Goal: Obtain resource: Obtain resource

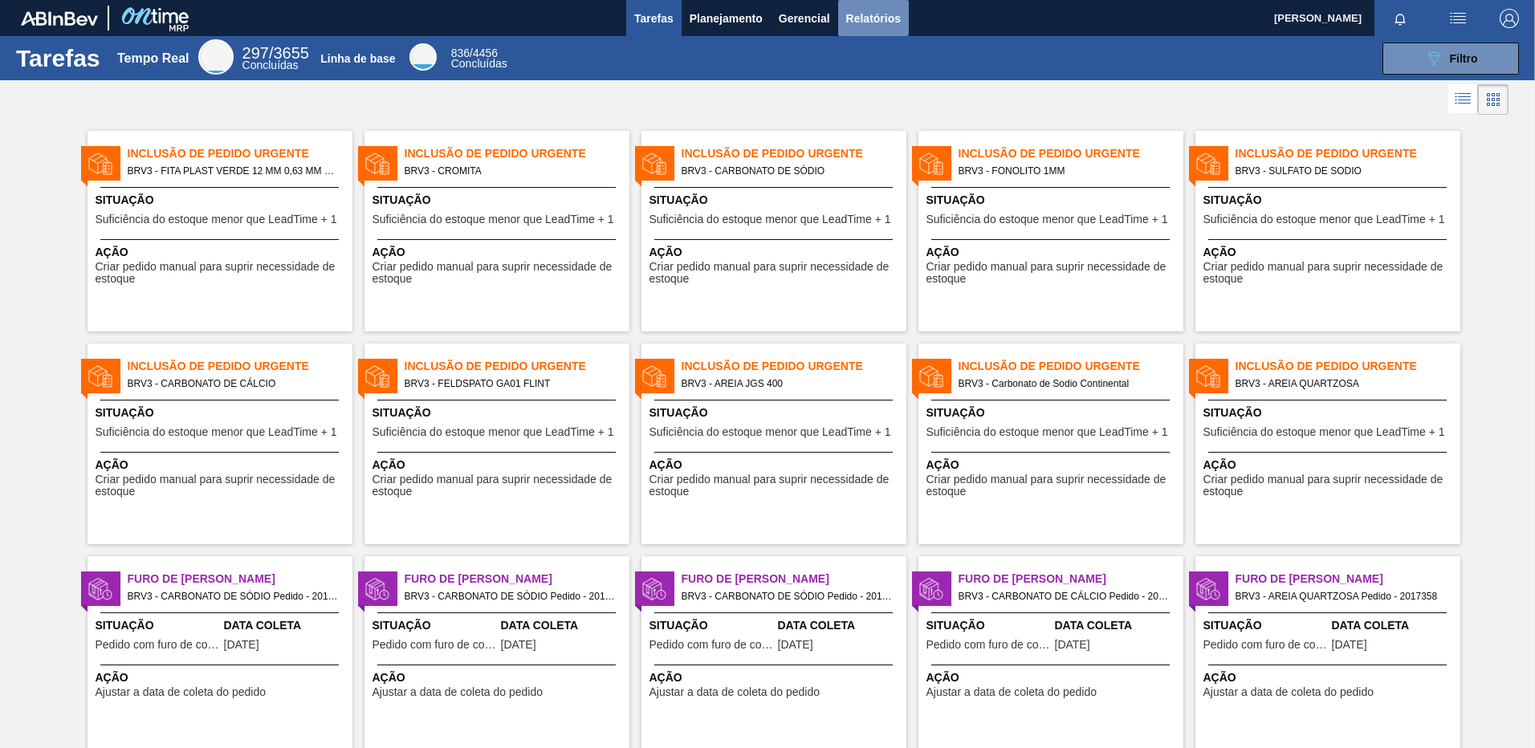
click at [891, 22] on span "Relatórios" at bounding box center [873, 18] width 55 height 19
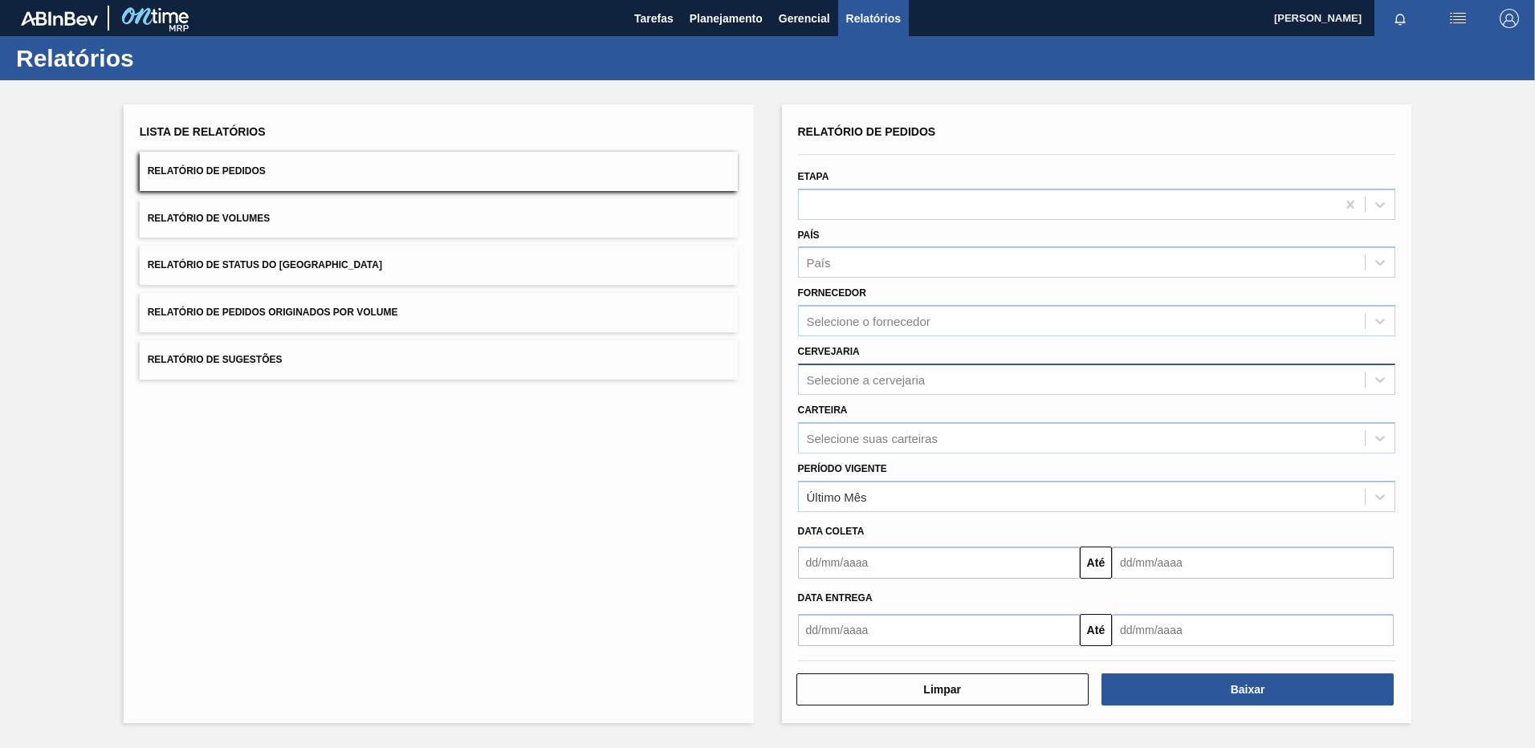
click at [857, 390] on div "Selecione a cervejaria" at bounding box center [1082, 379] width 567 height 23
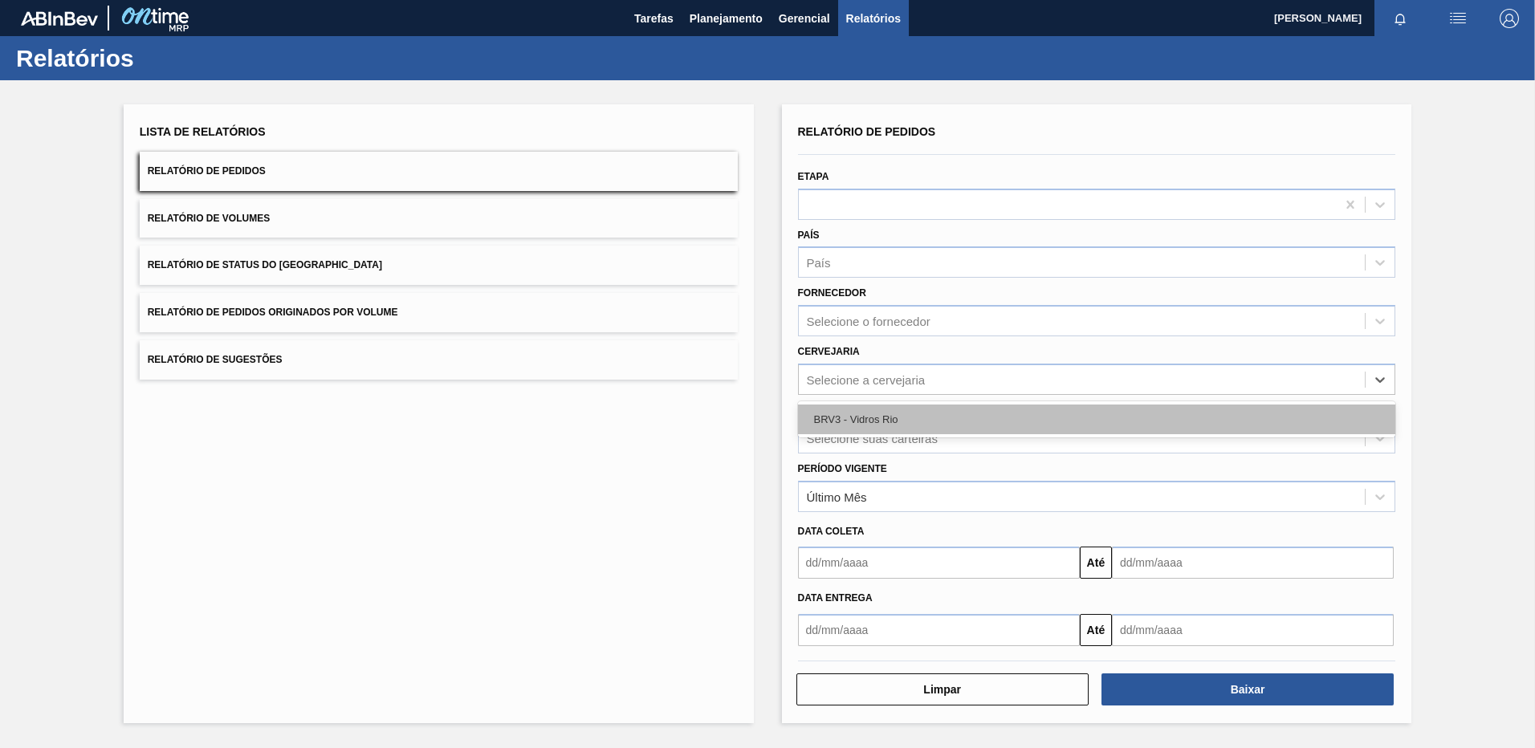
click at [830, 427] on div "BRV3 - Vidros Rio" at bounding box center [1097, 420] width 598 height 30
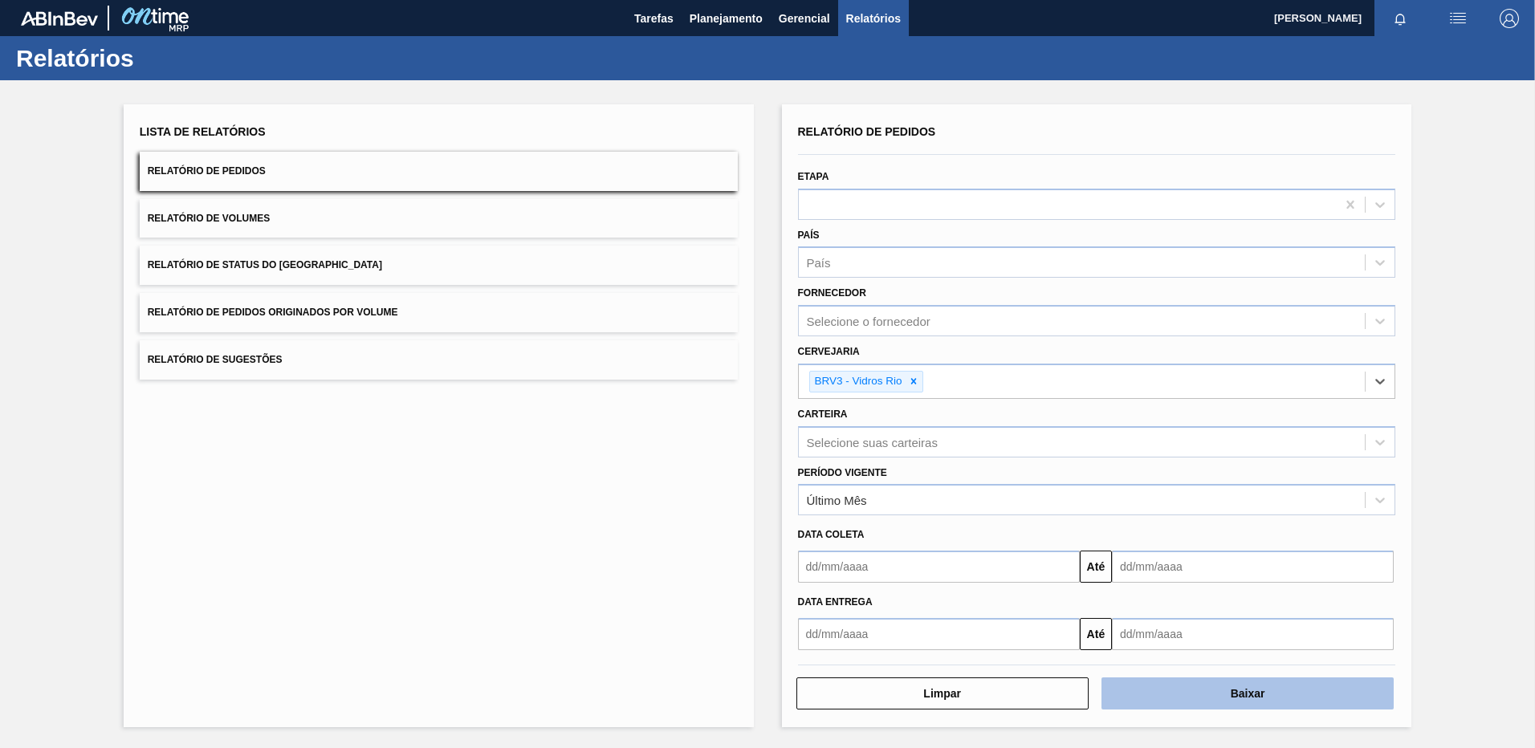
click at [1185, 694] on button "Baixar" at bounding box center [1248, 694] width 292 height 32
click at [912, 384] on icon at bounding box center [913, 382] width 6 height 6
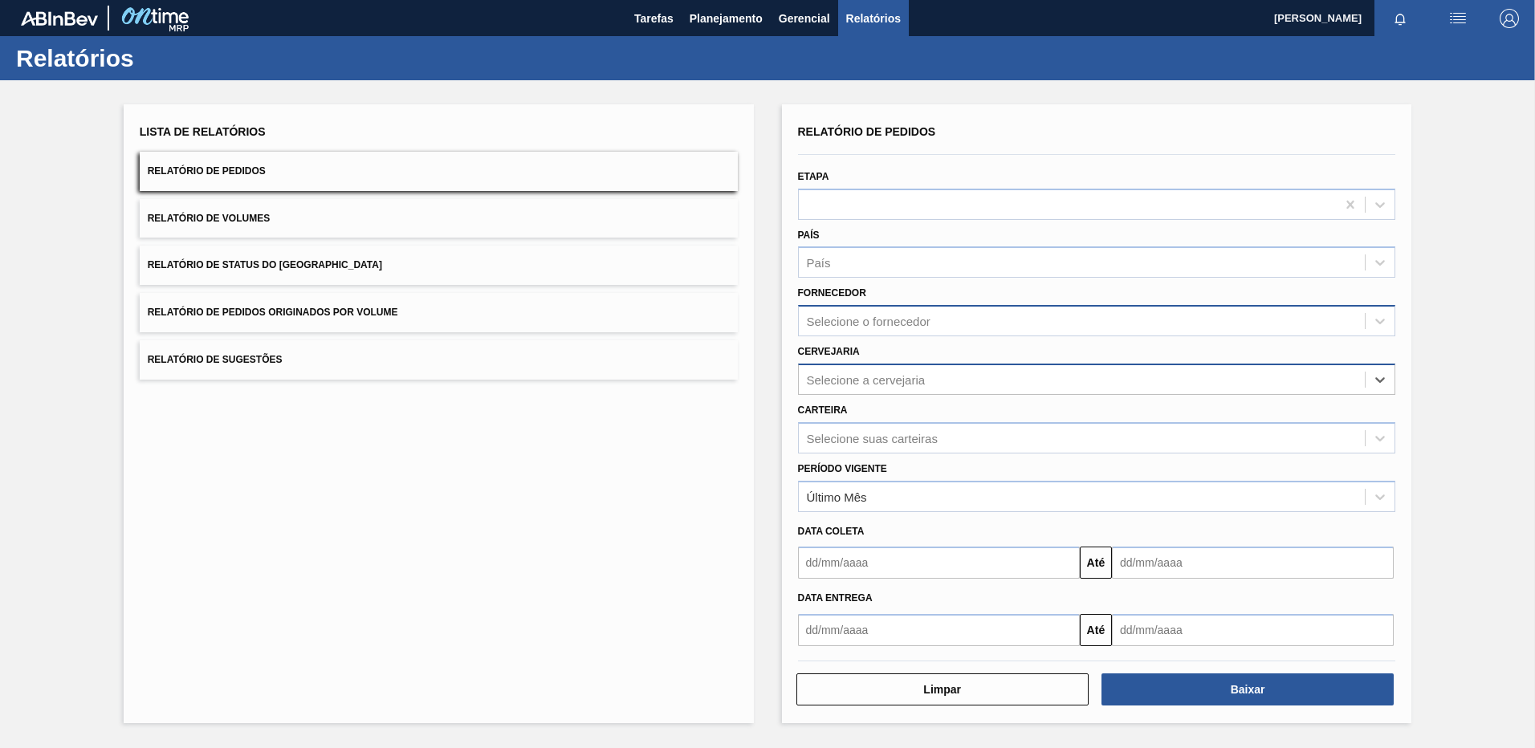
click at [853, 324] on div "Selecione o fornecedor" at bounding box center [869, 322] width 124 height 14
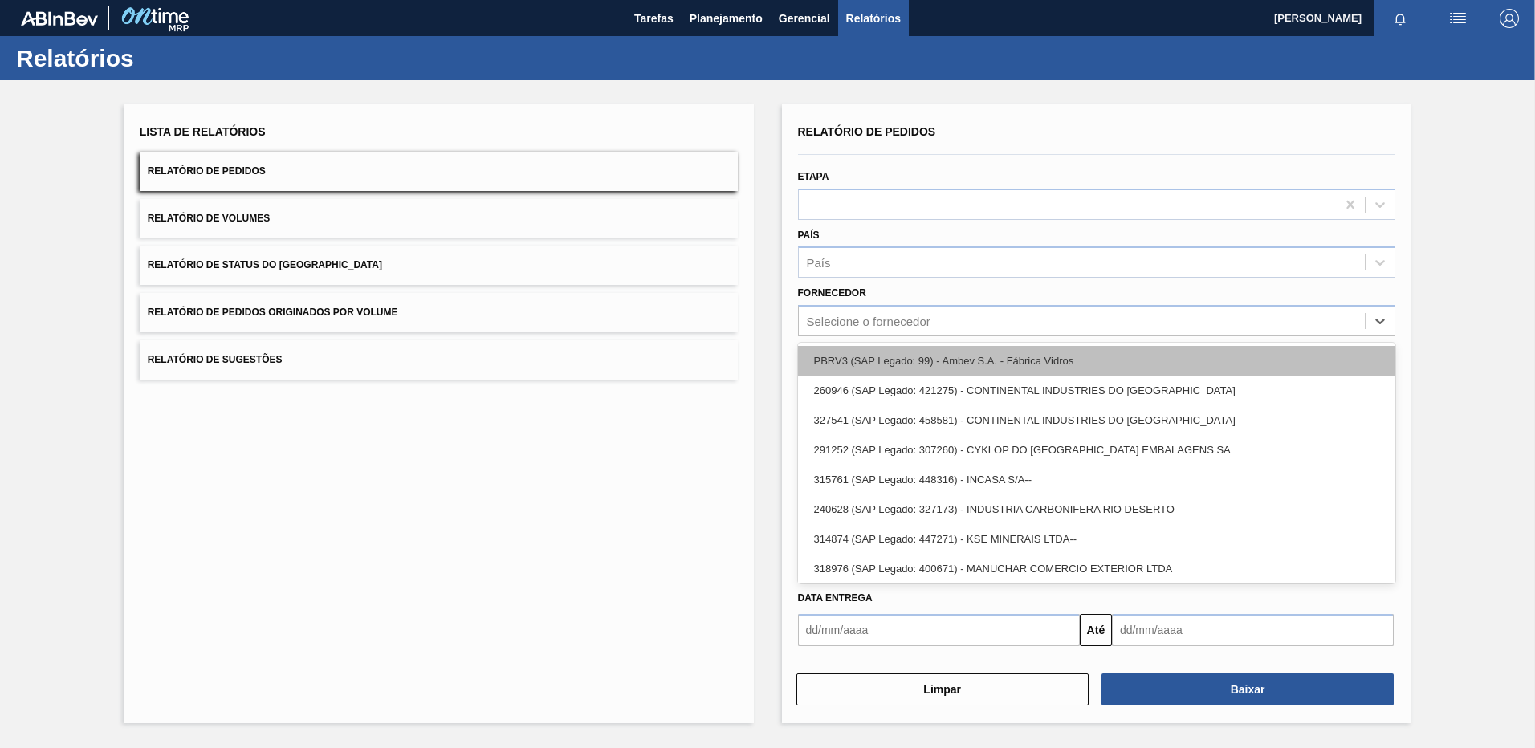
click at [839, 362] on div "PBRV3 (SAP Legado: 99) - Ambev S.A. - Fábrica Vidros" at bounding box center [1097, 361] width 598 height 30
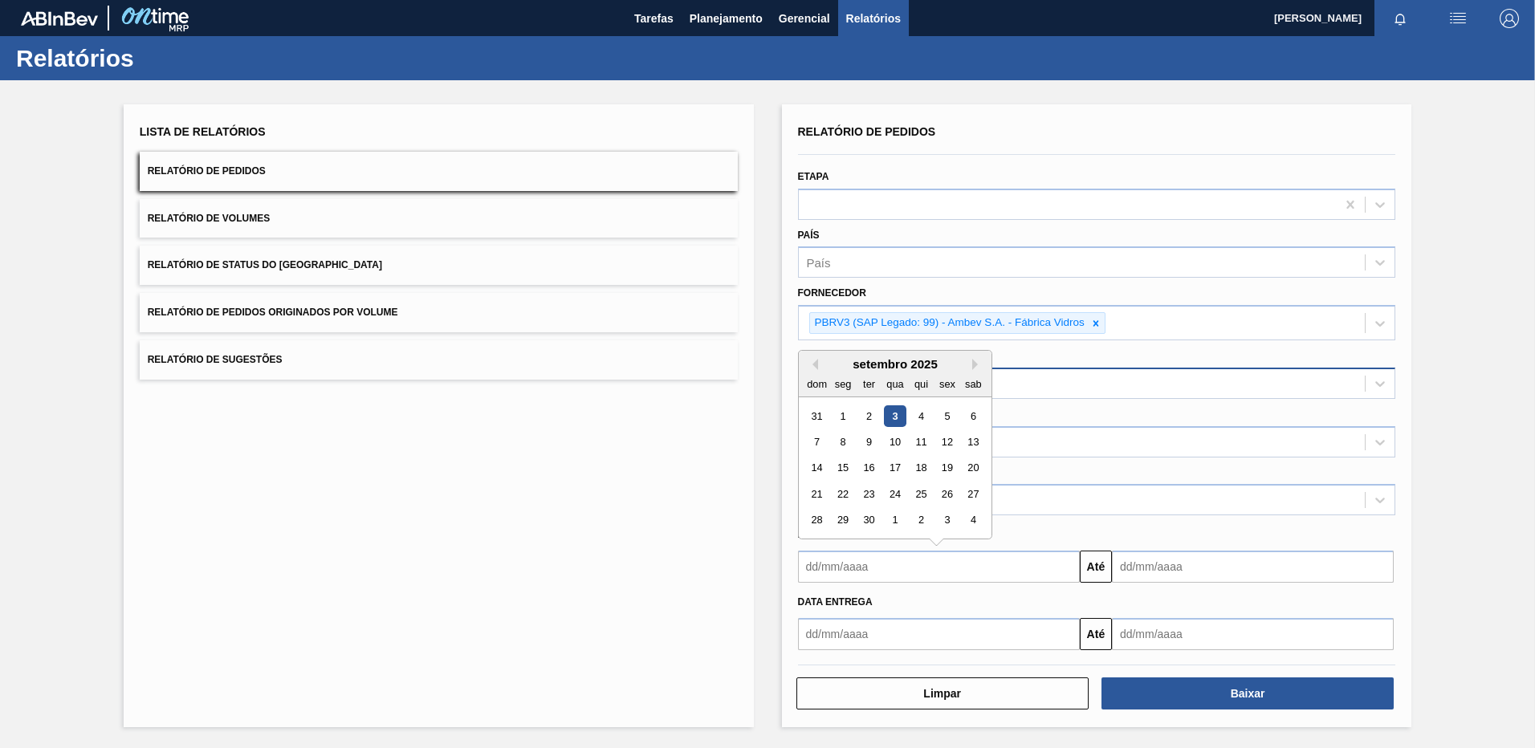
click at [996, 567] on input "text" at bounding box center [939, 567] width 282 height 32
click at [926, 420] on div "4" at bounding box center [921, 416] width 22 height 22
type input "[DATE]"
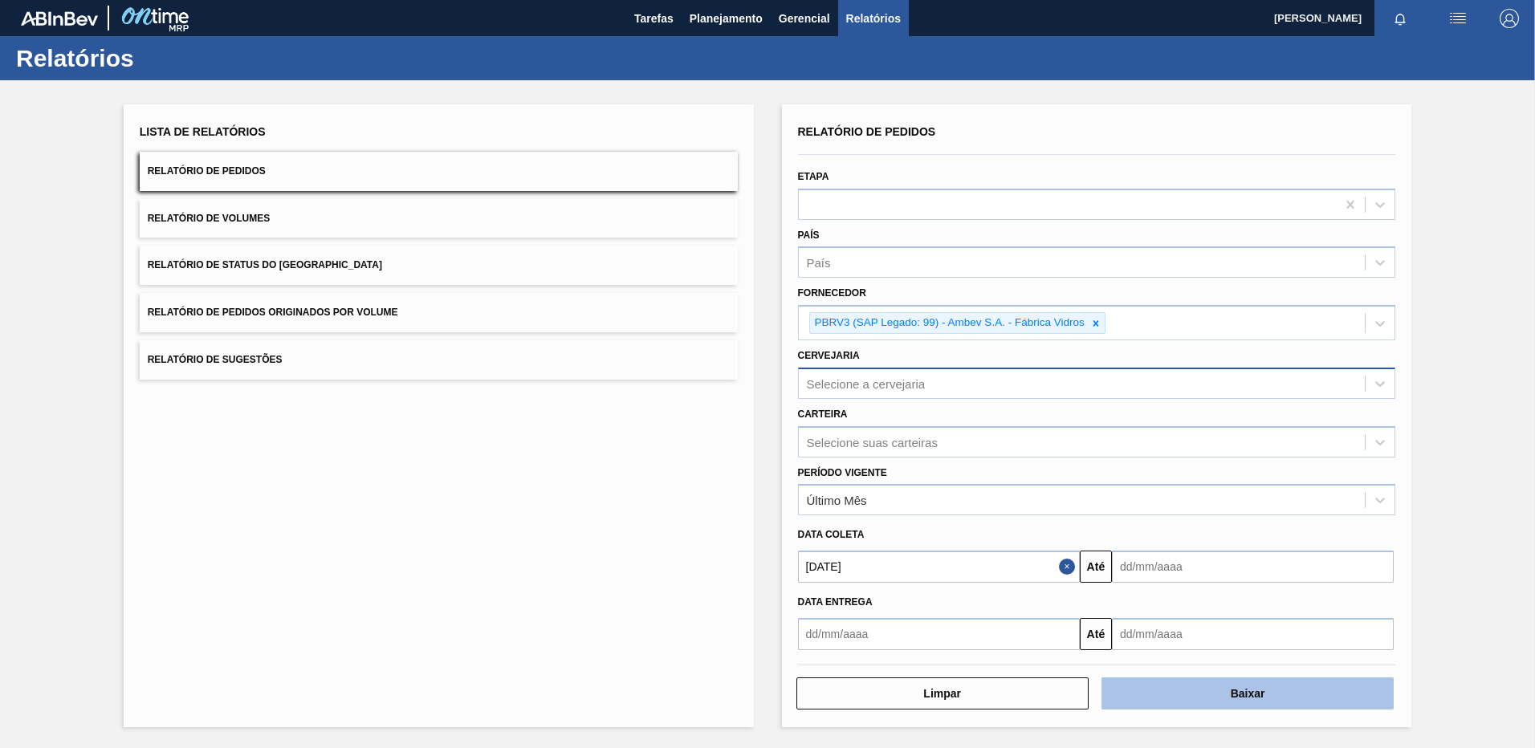
click at [1226, 689] on button "Baixar" at bounding box center [1248, 694] width 292 height 32
